Goal: Task Accomplishment & Management: Use online tool/utility

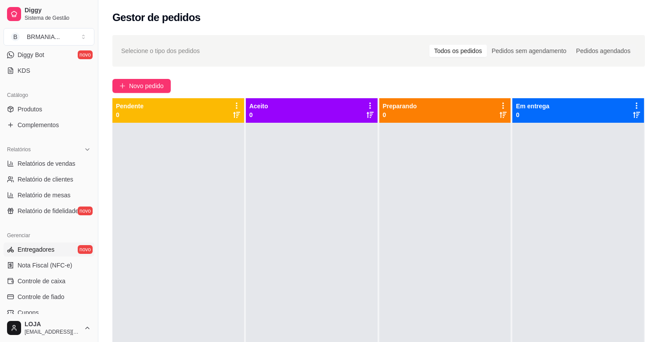
scroll to position [182, 0]
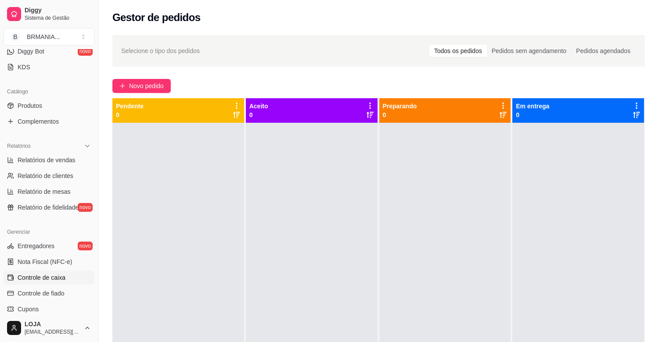
drag, startPoint x: 54, startPoint y: 279, endPoint x: 47, endPoint y: 278, distance: 7.5
click at [54, 278] on span "Controle de caixa" at bounding box center [42, 278] width 48 height 9
click at [49, 274] on span "Controle de caixa" at bounding box center [42, 278] width 48 height 9
click at [44, 280] on span "Controle de caixa" at bounding box center [42, 278] width 48 height 9
click at [44, 279] on span "Controle de caixa" at bounding box center [42, 278] width 48 height 9
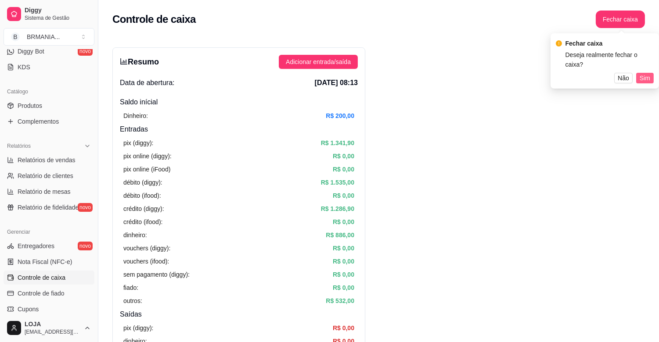
click at [646, 73] on span "Sim" at bounding box center [645, 78] width 11 height 10
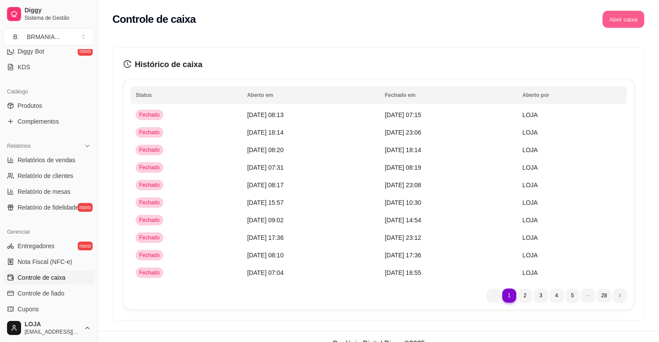
click at [623, 19] on button "Abrir caixa" at bounding box center [623, 19] width 42 height 17
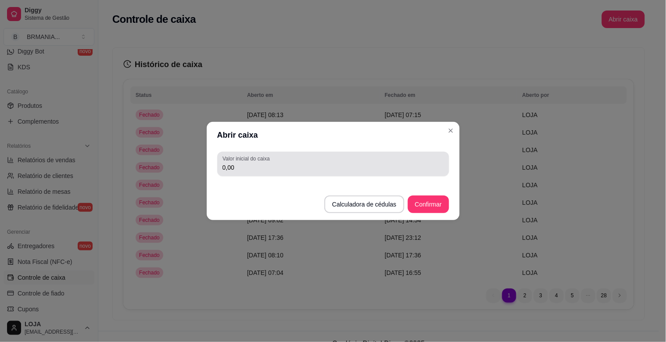
click at [244, 166] on input "0,00" at bounding box center [333, 167] width 221 height 9
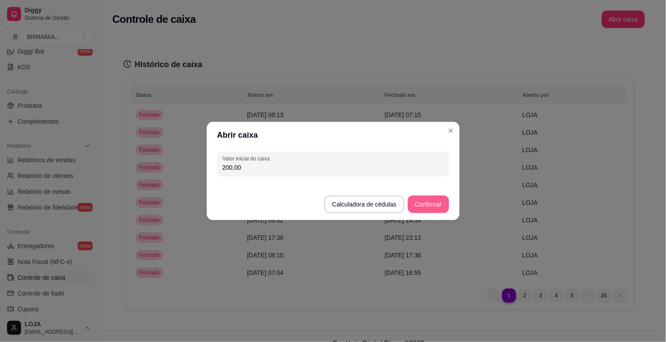
type input "200,00"
click at [434, 203] on button "Confirmar" at bounding box center [428, 205] width 41 height 18
